Goal: Information Seeking & Learning: Find specific fact

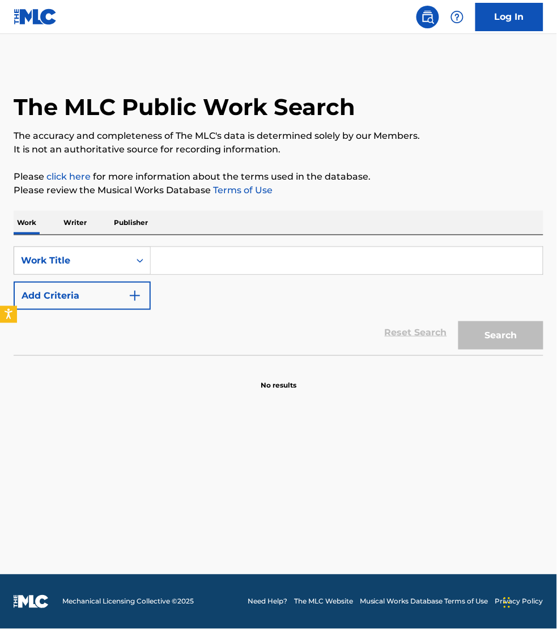
click at [145, 230] on p "Publisher" at bounding box center [131, 223] width 41 height 24
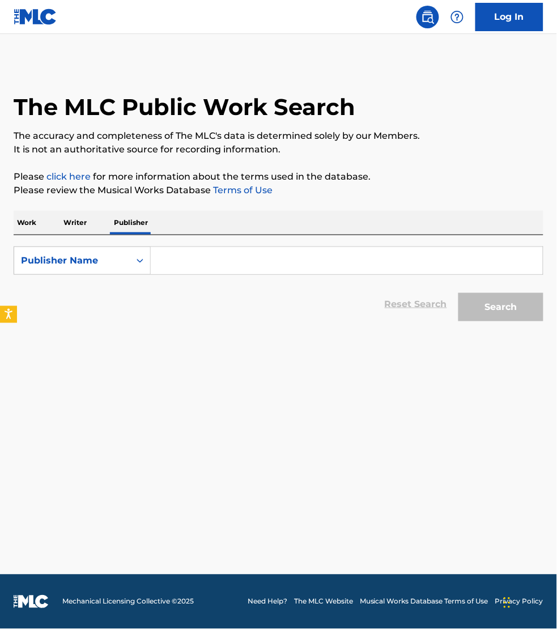
click at [196, 249] on input "Search Form" at bounding box center [347, 260] width 392 height 27
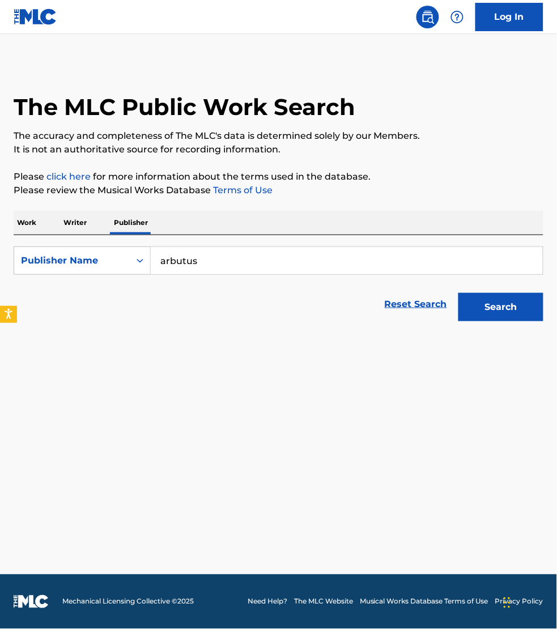
type input "arbutus"
click at [459, 293] on button "Search" at bounding box center [501, 307] width 85 height 28
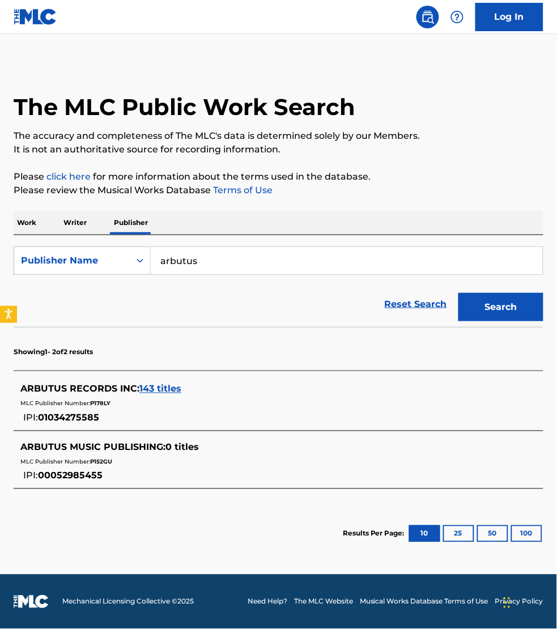
click at [160, 386] on span "143 titles" at bounding box center [160, 389] width 42 height 11
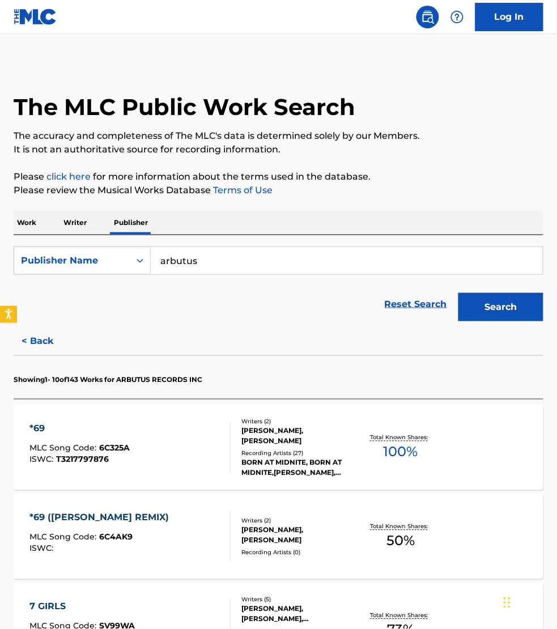
click at [174, 449] on div "*69 MLC Song Code : 6C325A ISWC : T3217797876" at bounding box center [129, 447] width 201 height 51
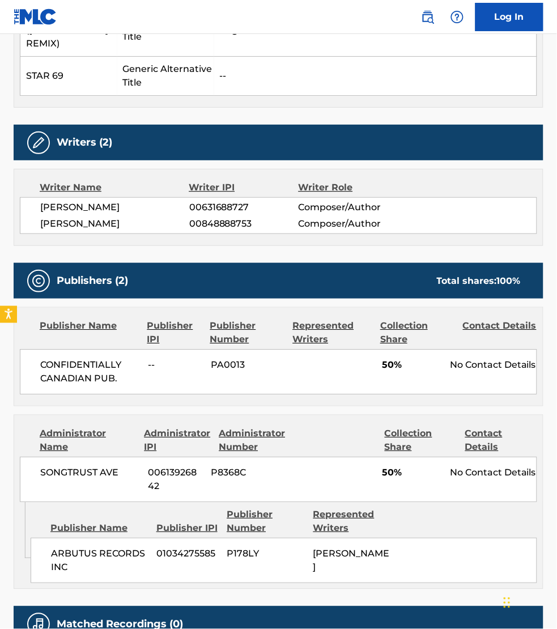
scroll to position [407, 0]
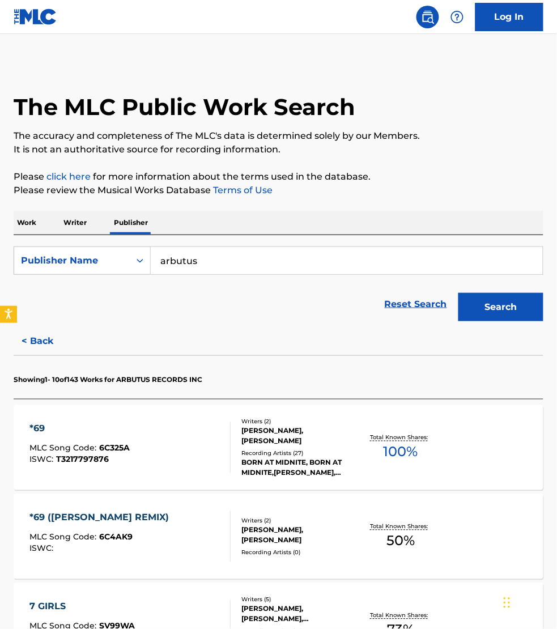
click at [37, 227] on p "Work" at bounding box center [27, 223] width 26 height 24
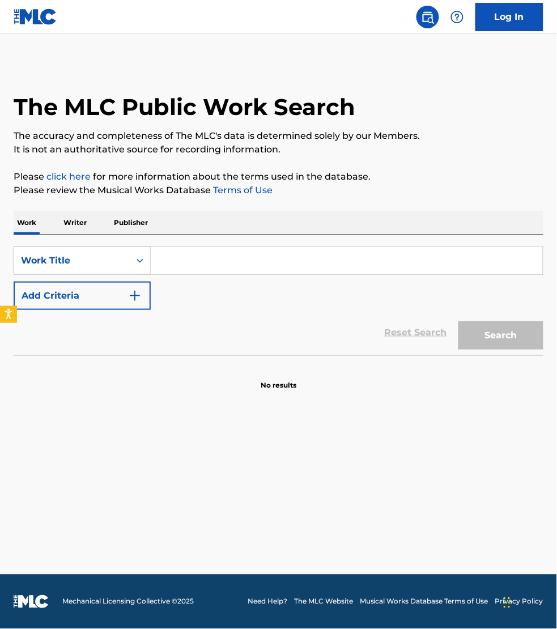
click at [65, 258] on div "Work Title" at bounding box center [72, 261] width 102 height 14
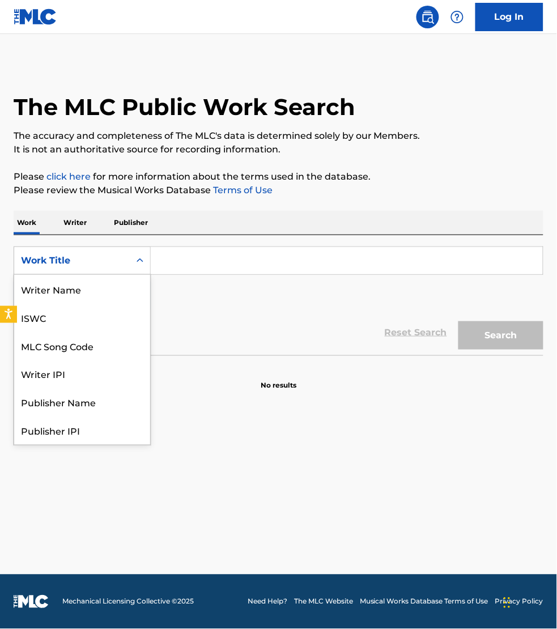
scroll to position [57, 0]
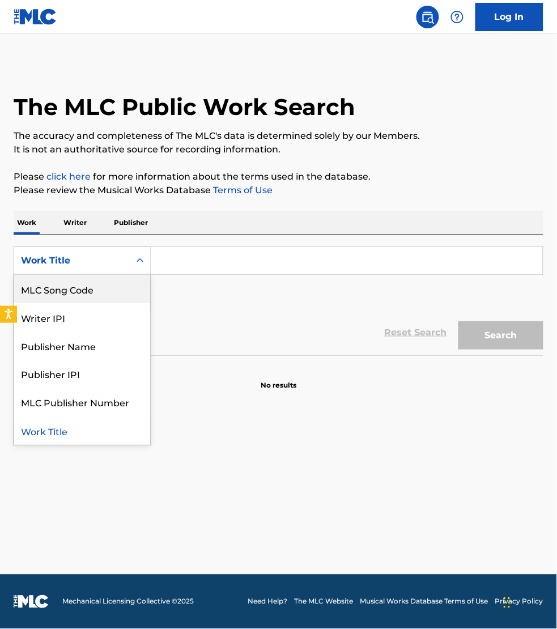
click at [69, 290] on div "MLC Song Code" at bounding box center [82, 289] width 136 height 28
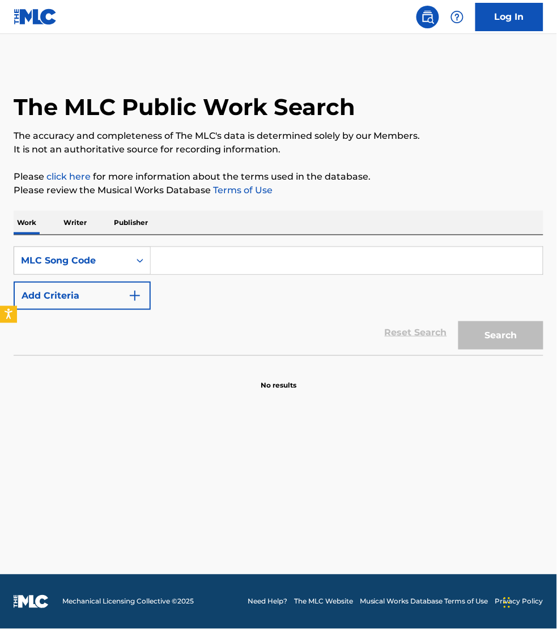
click at [176, 260] on input "Search Form" at bounding box center [347, 260] width 392 height 27
paste input "LA4XJL"
type input "LA4XJL"
click at [459, 321] on button "Search" at bounding box center [501, 335] width 85 height 28
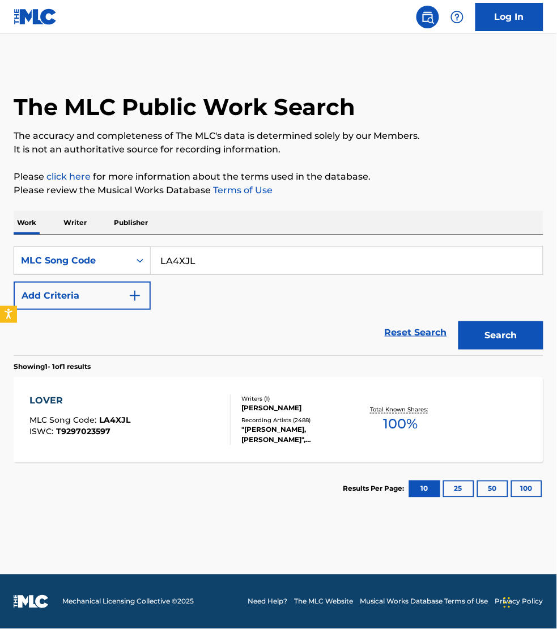
click at [202, 421] on div "LOVER MLC Song Code : LA4XJL ISWC : T9297023597" at bounding box center [129, 419] width 201 height 51
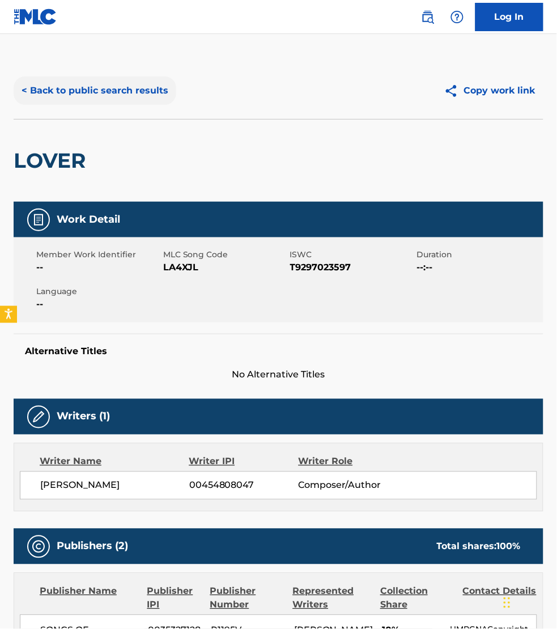
click at [100, 95] on button "< Back to public search results" at bounding box center [95, 91] width 163 height 28
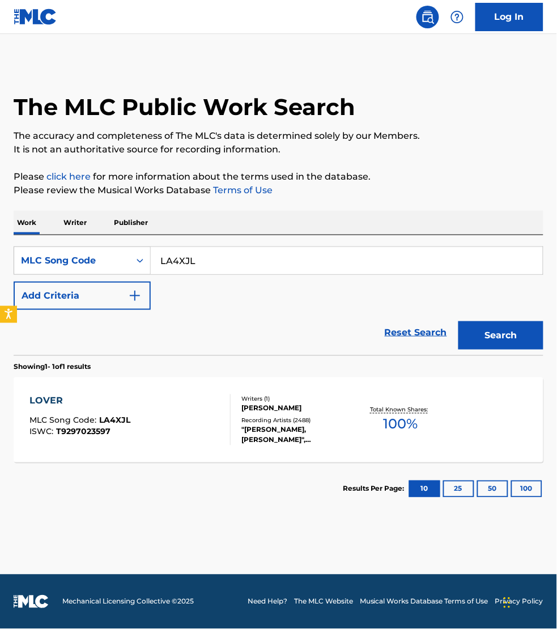
click at [75, 219] on p "Writer" at bounding box center [75, 223] width 30 height 24
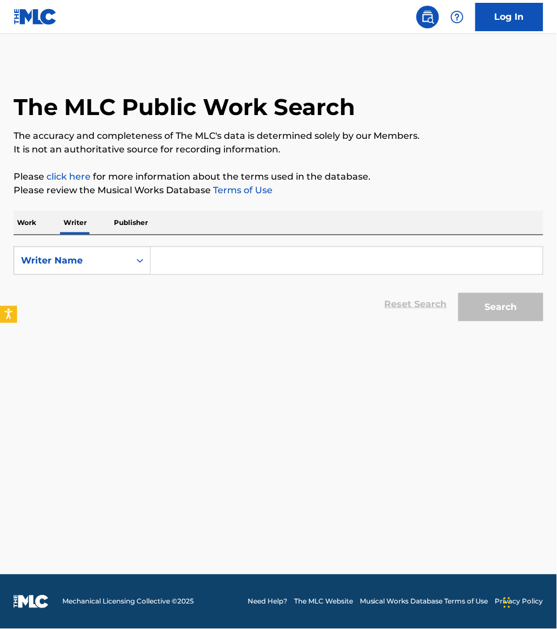
click at [234, 261] on input "Search Form" at bounding box center [347, 260] width 392 height 27
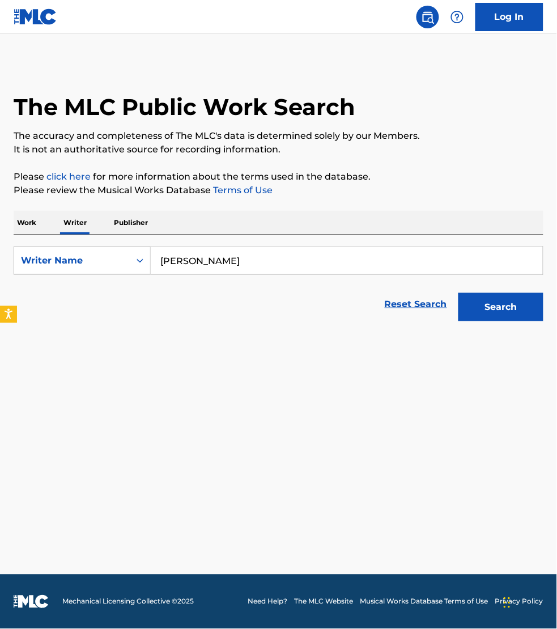
type input "james essien"
click at [459, 293] on button "Search" at bounding box center [501, 307] width 85 height 28
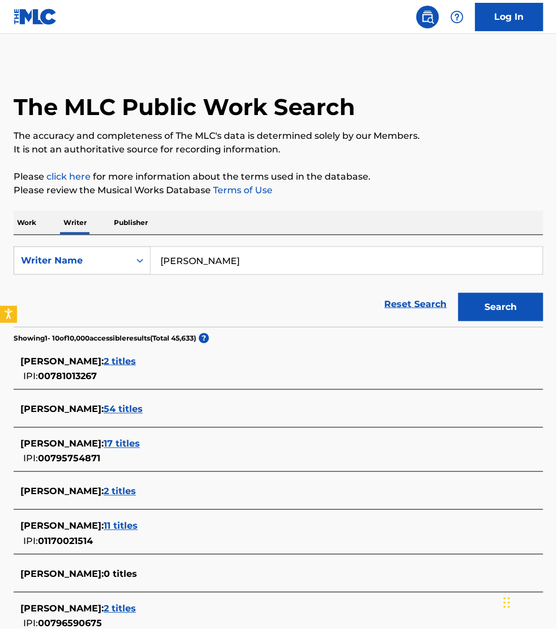
click at [140, 442] on span "17 titles" at bounding box center [122, 444] width 36 height 11
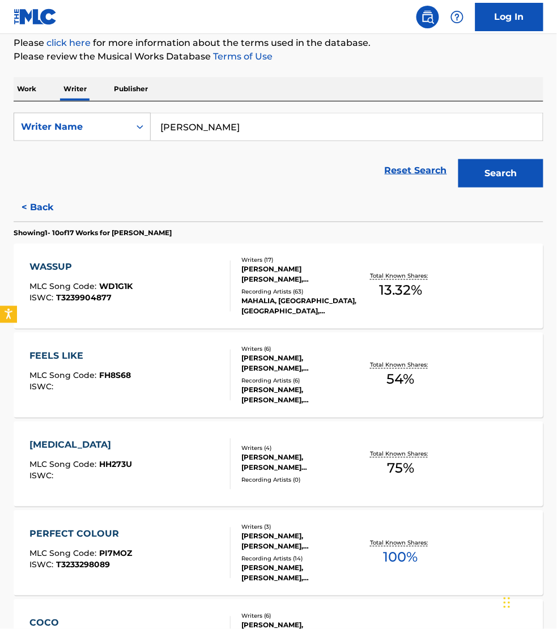
scroll to position [213, 0]
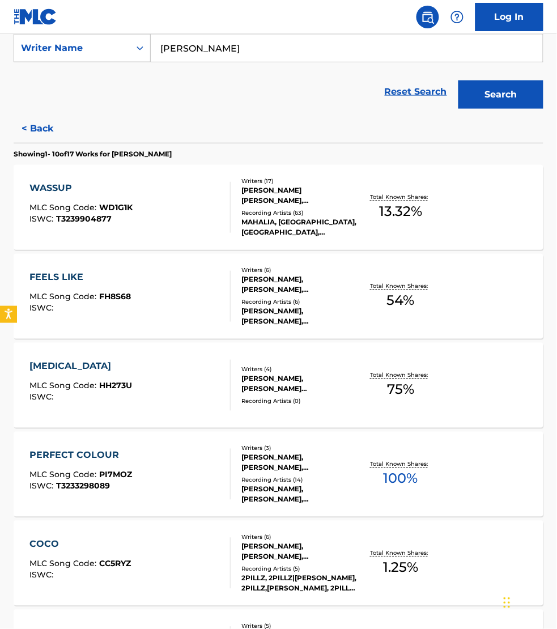
click at [190, 469] on div "PERFECT COLOUR MLC Song Code : PI7MOZ ISWC : T3233298089" at bounding box center [129, 474] width 201 height 51
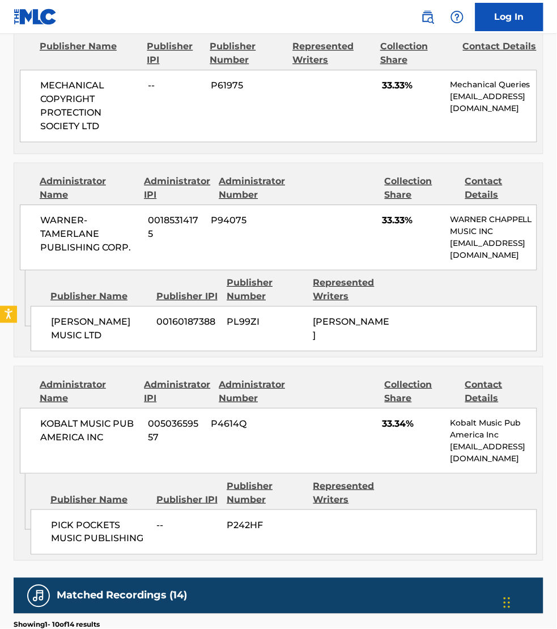
scroll to position [584, 0]
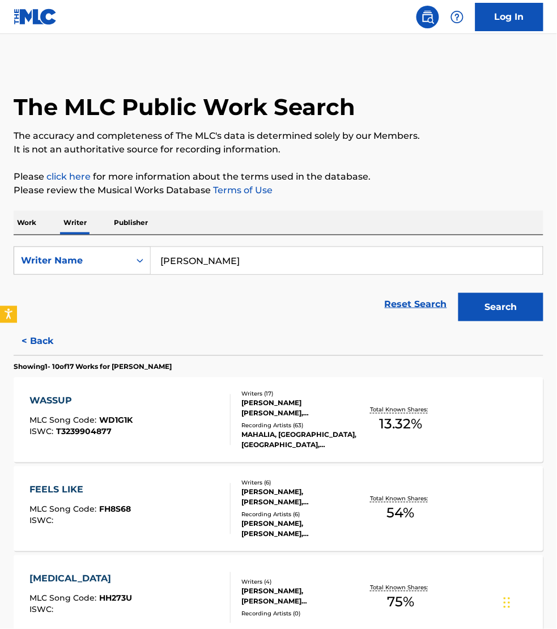
click at [192, 500] on div "FEELS LIKE MLC Song Code : FH8S68 ISWC :" at bounding box center [129, 508] width 201 height 51
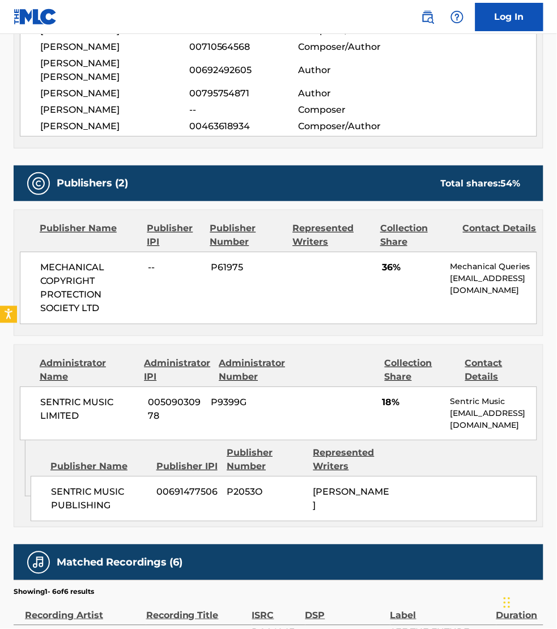
scroll to position [460, 0]
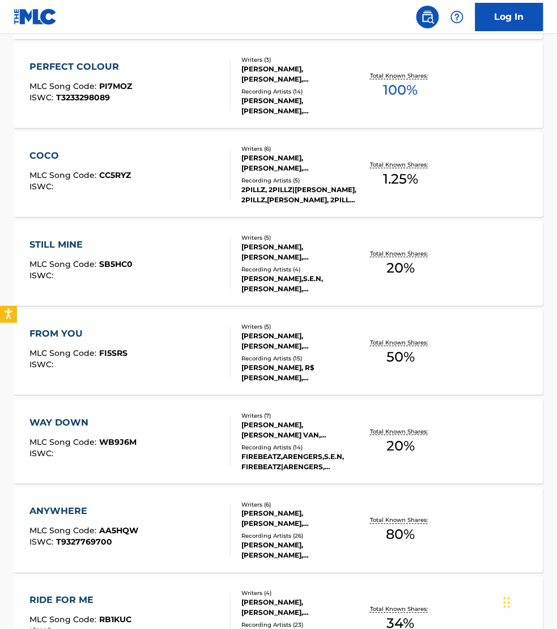
scroll to position [602, 0]
click at [202, 499] on div "ANYWHERE MLC Song Code : AA5HQW ISWC : T9327769700 Writers ( 6 ) OBI FRED EBELE…" at bounding box center [279, 529] width 530 height 85
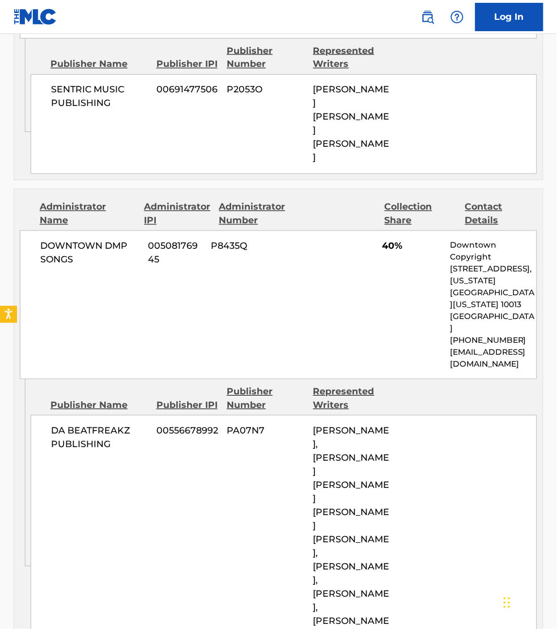
scroll to position [1134, 0]
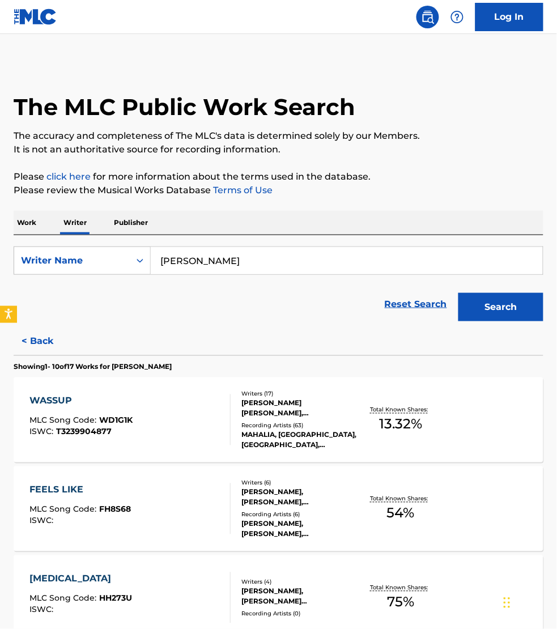
click at [18, 217] on p "Work" at bounding box center [27, 223] width 26 height 24
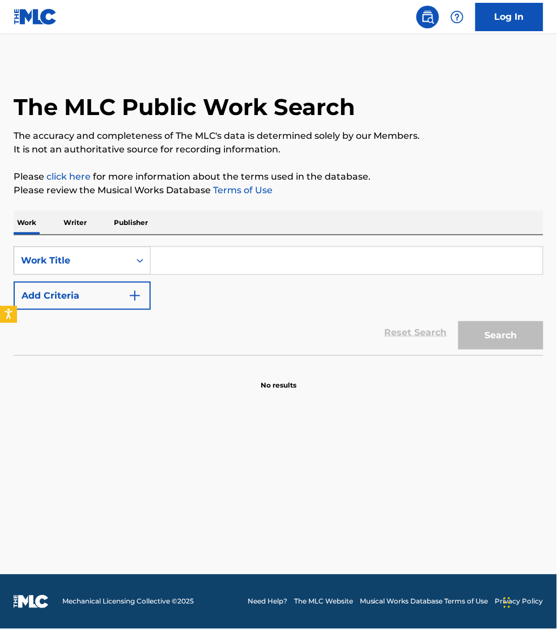
click at [47, 254] on div "Work Title" at bounding box center [72, 261] width 102 height 14
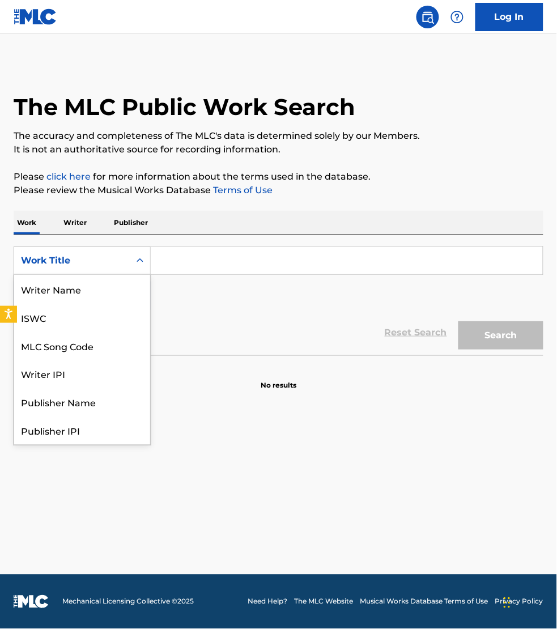
scroll to position [57, 0]
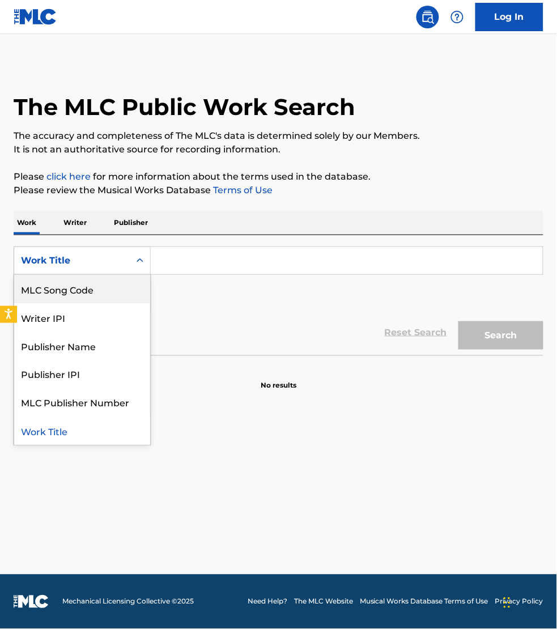
click at [54, 285] on div "MLC Song Code" at bounding box center [82, 289] width 136 height 28
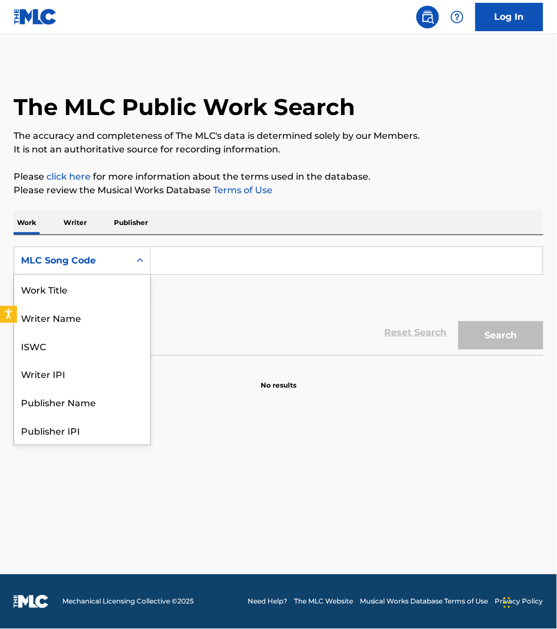
click at [146, 264] on div "Search Form" at bounding box center [140, 261] width 20 height 20
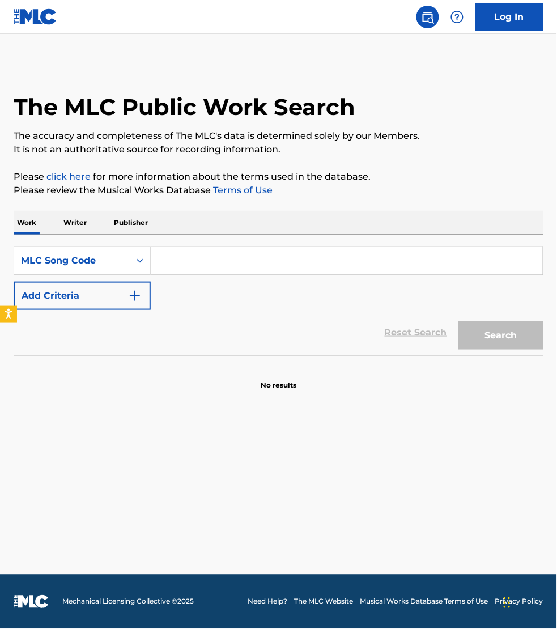
click at [169, 262] on input "Search Form" at bounding box center [347, 260] width 392 height 27
paste input "PV7PXJ"
type input "PV7PXJ"
click at [459, 321] on button "Search" at bounding box center [501, 335] width 85 height 28
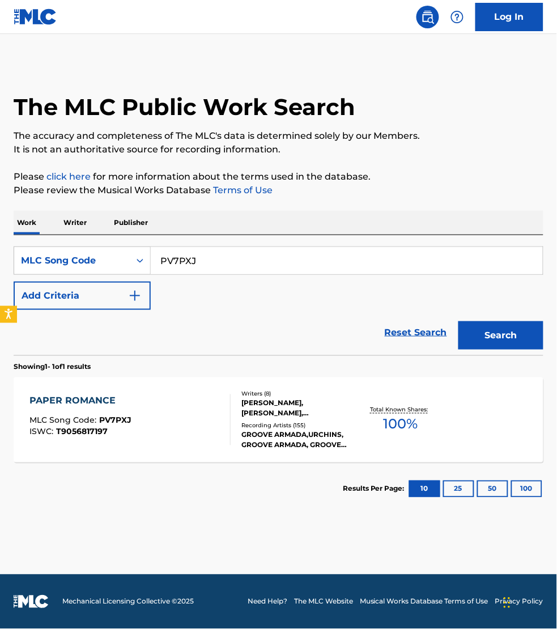
click at [167, 407] on div "PAPER ROMANCE MLC Song Code : PV7PXJ ISWC : T9056817197" at bounding box center [129, 419] width 201 height 51
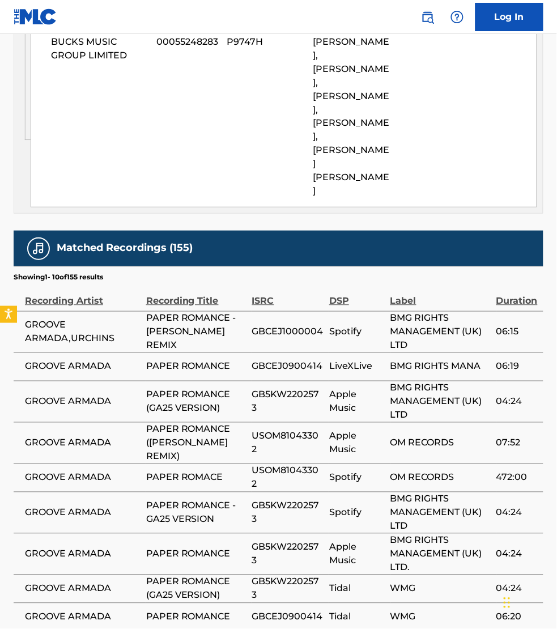
scroll to position [1736, 0]
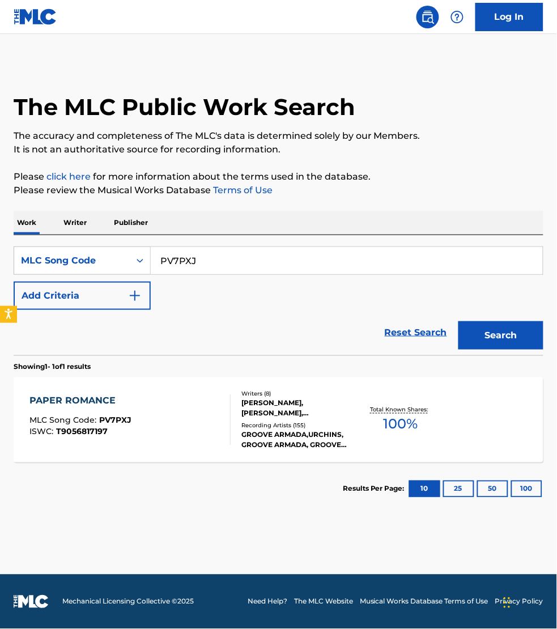
click at [213, 258] on input "PV7PXJ" at bounding box center [347, 260] width 392 height 27
paste input "GB967D"
type input "GB967D"
click at [459, 321] on button "Search" at bounding box center [501, 335] width 85 height 28
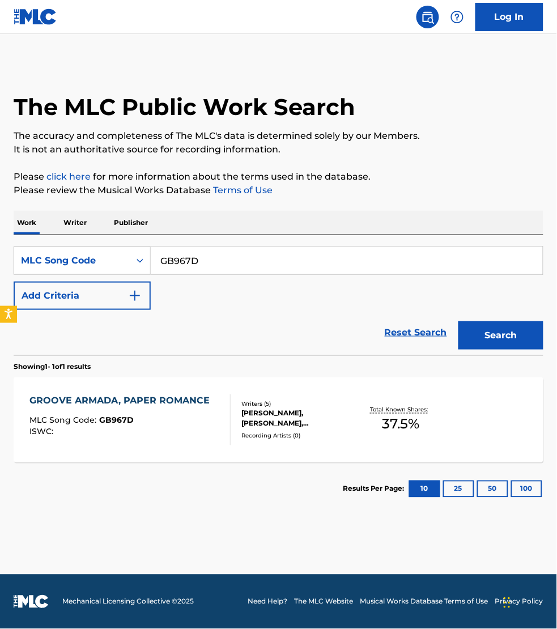
click at [197, 435] on div "ISWC :" at bounding box center [122, 432] width 186 height 9
